Goal: Transaction & Acquisition: Book appointment/travel/reservation

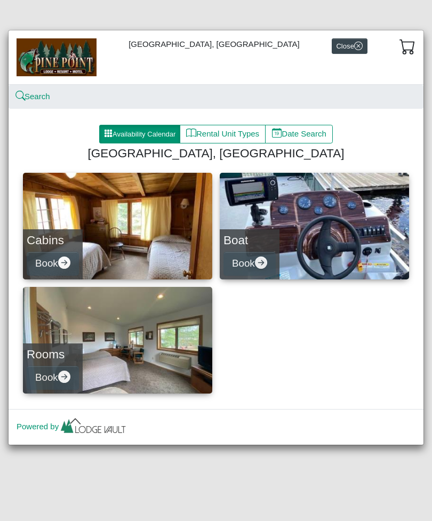
click at [67, 257] on icon "arrow right circle fill" at bounding box center [64, 262] width 12 height 12
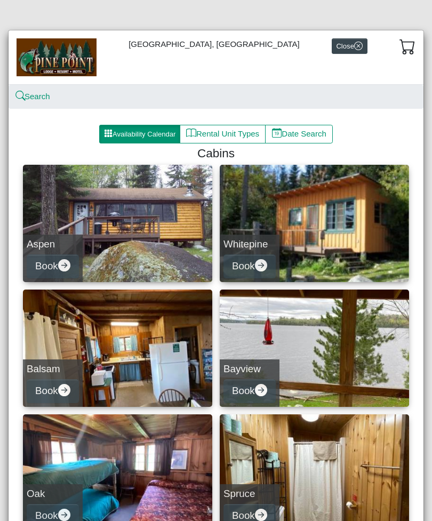
click at [286, 232] on link "Whitepine Book" at bounding box center [314, 223] width 189 height 117
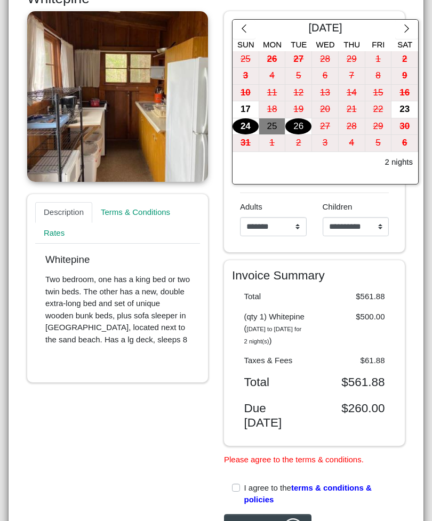
scroll to position [187, 0]
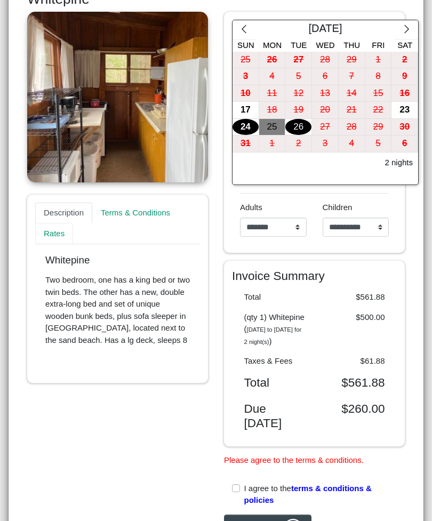
click at [51, 230] on link "Rates" at bounding box center [54, 233] width 38 height 21
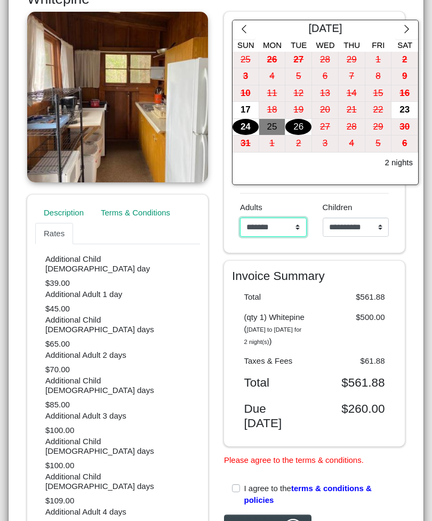
click at [293, 226] on select "**********" at bounding box center [273, 226] width 67 height 19
select select "*"
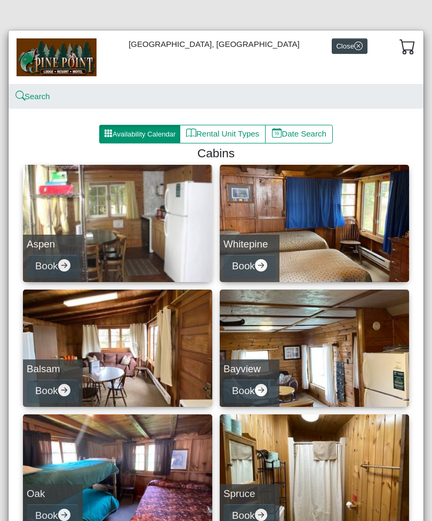
click at [75, 240] on h5 "Aspen" at bounding box center [53, 244] width 52 height 12
select select "*"
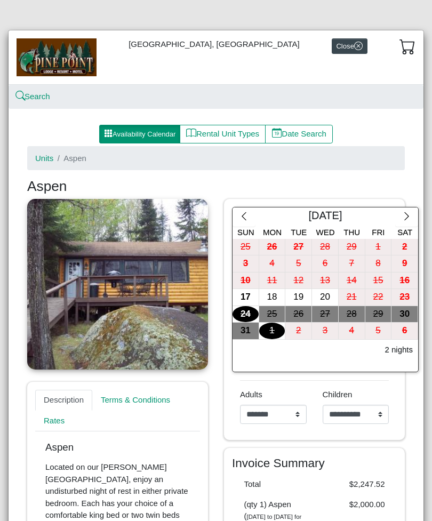
click at [57, 63] on img at bounding box center [57, 56] width 80 height 37
click at [53, 60] on img at bounding box center [57, 56] width 80 height 37
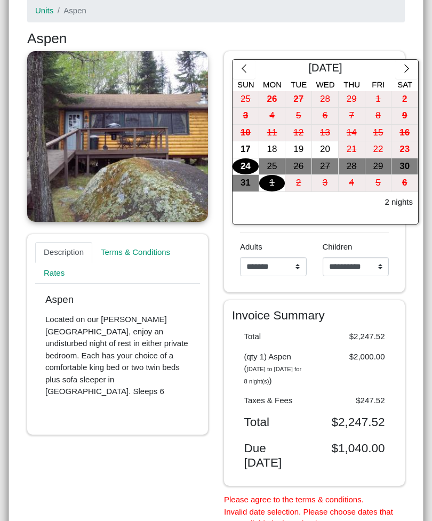
scroll to position [151, 0]
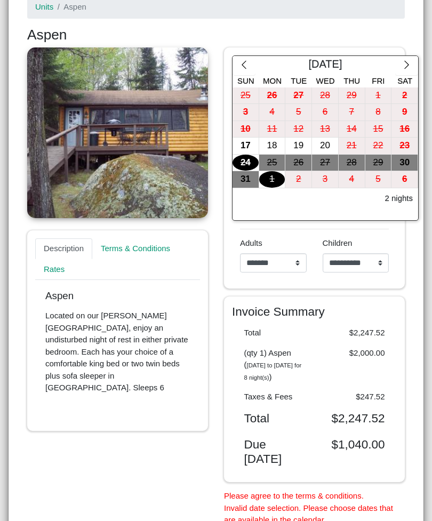
click at [100, 146] on link at bounding box center [117, 132] width 181 height 171
click at [103, 138] on link at bounding box center [117, 132] width 181 height 171
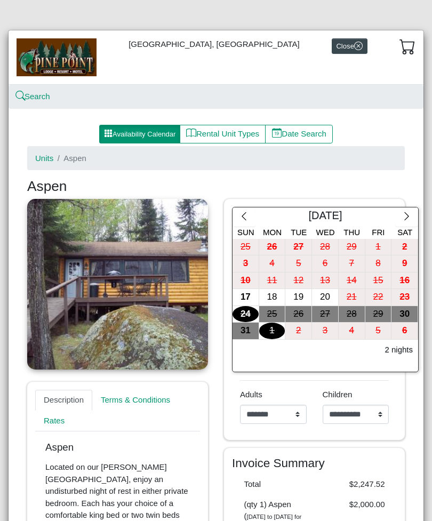
scroll to position [0, 0]
